Goal: Use online tool/utility: Utilize a website feature to perform a specific function

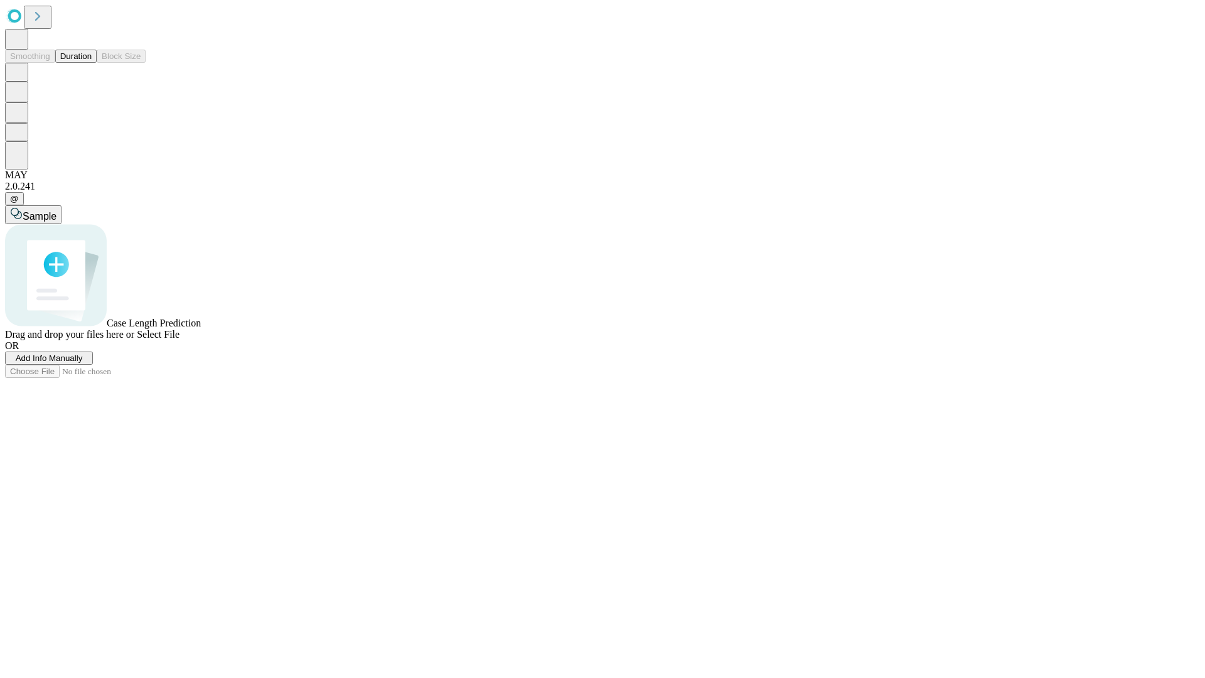
click at [92, 63] on button "Duration" at bounding box center [75, 56] width 41 height 13
click at [179, 339] on span "Select File" at bounding box center [158, 334] width 43 height 11
